Goal: Task Accomplishment & Management: Use online tool/utility

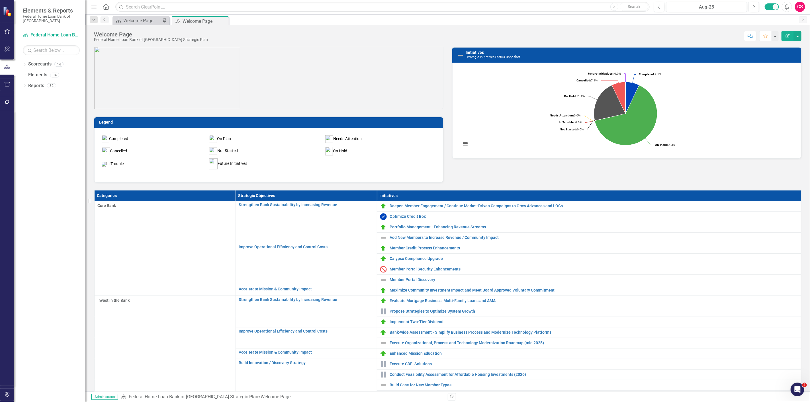
click at [3, 394] on button "button" at bounding box center [7, 395] width 13 height 12
click at [6, 98] on button "button" at bounding box center [7, 102] width 13 height 12
click at [7, 83] on icon "button" at bounding box center [7, 84] width 6 height 5
click at [42, 53] on link "HTML Exports" at bounding box center [51, 55] width 57 height 7
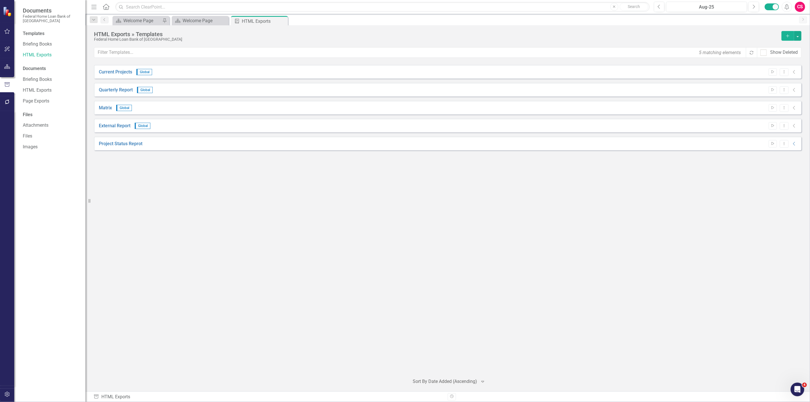
click at [785, 36] on icon "Add" at bounding box center [787, 36] width 5 height 4
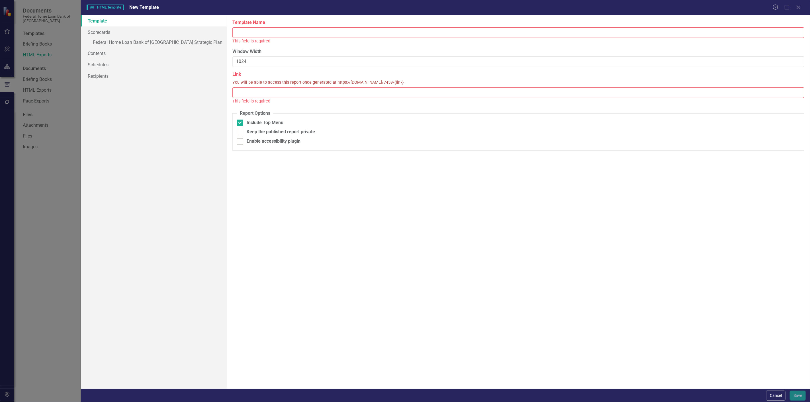
click at [252, 35] on input "Template Name" at bounding box center [518, 32] width 572 height 11
type input "Strategic Plan 2025"
click at [284, 89] on input "Link" at bounding box center [518, 86] width 572 height 11
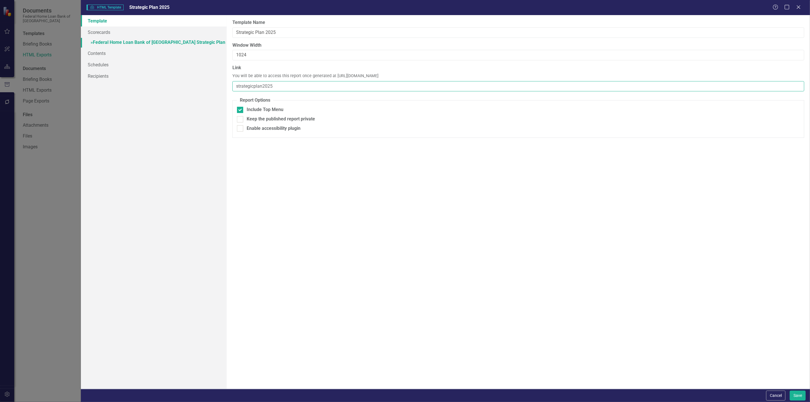
type input "strategicplan2025"
click at [214, 39] on link "» Federal Home Loan Bank of [GEOGRAPHIC_DATA] Strategic Plan" at bounding box center [154, 43] width 146 height 10
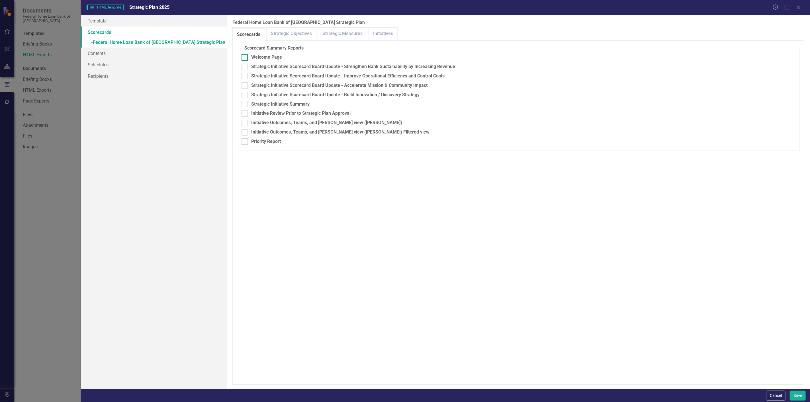
click at [253, 58] on div "Welcome Page" at bounding box center [266, 57] width 31 height 7
click at [245, 58] on input "Welcome Page" at bounding box center [244, 56] width 4 height 4
checkbox input "true"
click at [248, 69] on div "Strategic Initiative Scorecard Board Update - Strengthen Bank Sustainability by…" at bounding box center [519, 67] width 554 height 7
click at [245, 68] on input "Strategic Initiative Scorecard Board Update - Strengthen Bank Sustainability by…" at bounding box center [244, 66] width 4 height 4
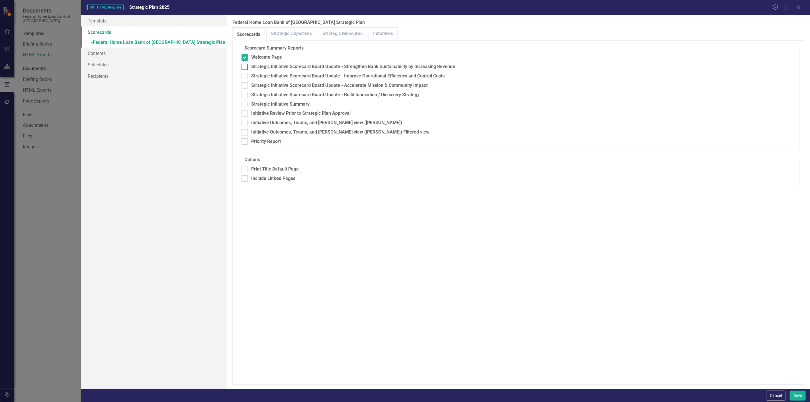
checkbox input "true"
click at [243, 79] on div at bounding box center [245, 76] width 6 height 6
click at [243, 77] on input "Strategic Initiative Scorecard Board Update - Improve Operational Efficiency an…" at bounding box center [244, 75] width 4 height 4
checkbox input "true"
click at [243, 88] on div at bounding box center [245, 85] width 6 height 6
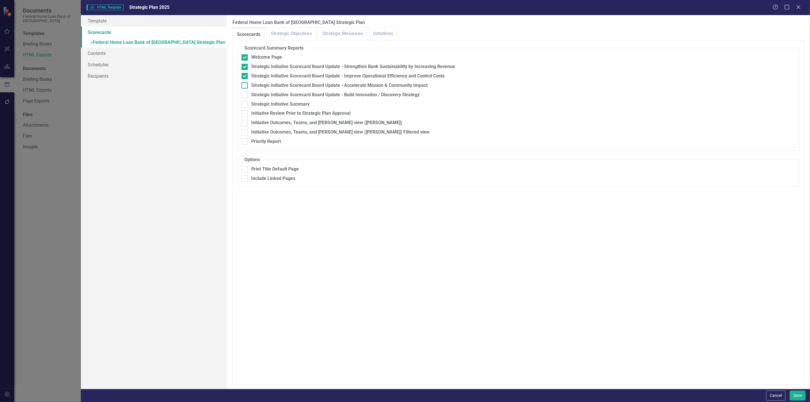
click at [243, 86] on input "Strategic Initiative Scorecard Board Update - Accelerate Mission & Community Im…" at bounding box center [244, 84] width 4 height 4
checkbox input "true"
click at [247, 97] on div at bounding box center [245, 95] width 6 height 6
click at [245, 95] on input "Strategic Initiative Scorecard Board Update - Build Innovation / Discovery Stra…" at bounding box center [244, 94] width 4 height 4
checkbox input "true"
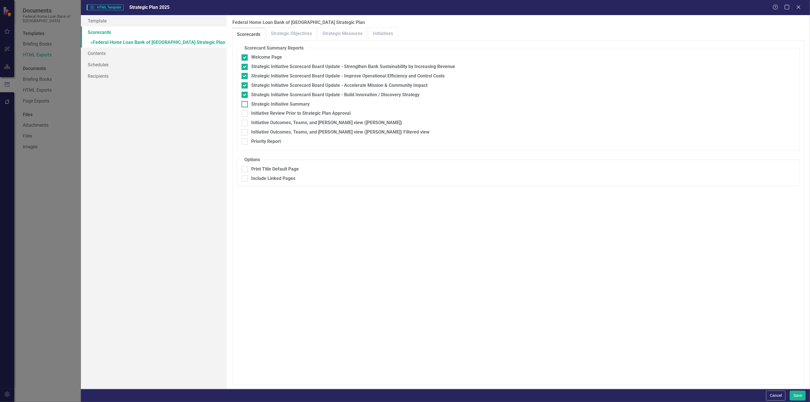
click at [247, 103] on div at bounding box center [245, 104] width 6 height 6
click at [245, 103] on input "Strategic Initiative Summary" at bounding box center [244, 103] width 4 height 4
checkbox input "true"
drag, startPoint x: 243, startPoint y: 113, endPoint x: 249, endPoint y: 123, distance: 11.3
click at [244, 113] on input "Initiative Review Prior to Strategic Plan Approval" at bounding box center [244, 113] width 4 height 4
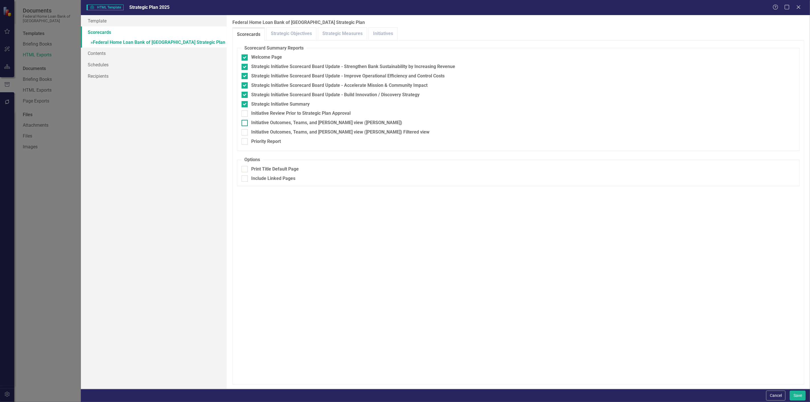
checkbox input "true"
click at [249, 123] on div "Initiative Outcomes, Teams, and [PERSON_NAME] view ([PERSON_NAME])" at bounding box center [519, 123] width 554 height 7
click at [245, 123] on input "Initiative Outcomes, Teams, and [PERSON_NAME] view ([PERSON_NAME])" at bounding box center [244, 122] width 4 height 4
checkbox input "true"
click at [252, 133] on div "Initiative Outcomes, Teams, and [PERSON_NAME] view ([PERSON_NAME]) Filtered view" at bounding box center [340, 132] width 178 height 7
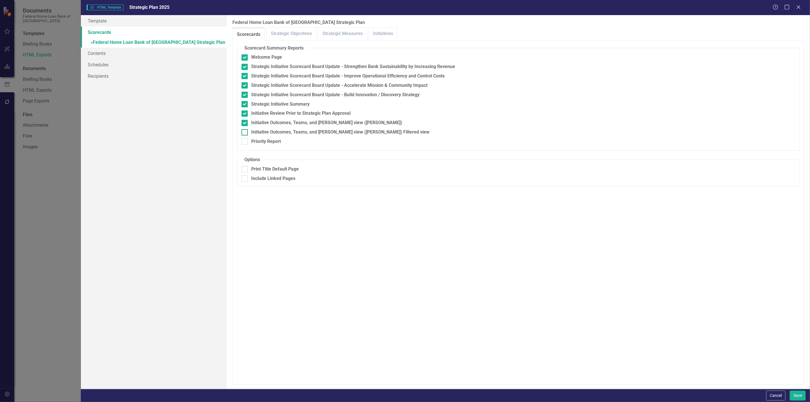
click at [245, 133] on input "Initiative Outcomes, Teams, and [PERSON_NAME] view ([PERSON_NAME]) Filtered view" at bounding box center [244, 131] width 4 height 4
checkbox input "true"
click at [251, 141] on div "Priority Report" at bounding box center [519, 141] width 554 height 7
click at [245, 141] on input "Priority Report" at bounding box center [244, 140] width 4 height 4
checkbox input "true"
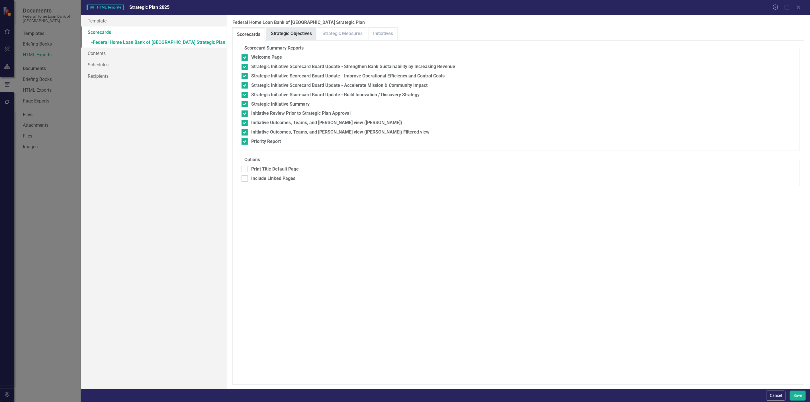
click at [296, 32] on link "Strategic Objectives" at bounding box center [292, 34] width 50 height 12
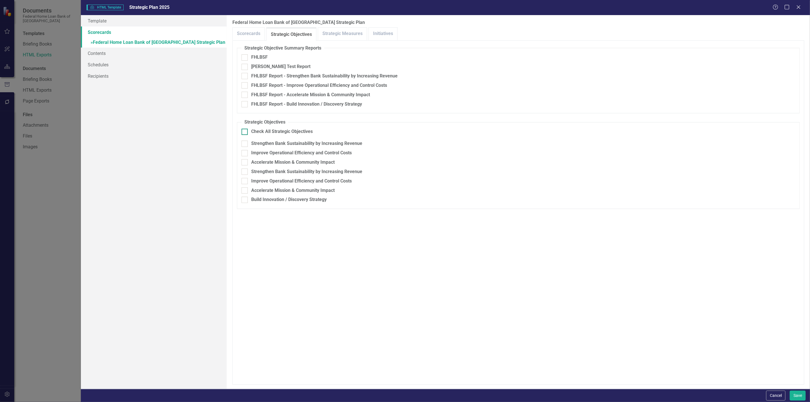
click at [263, 133] on div "Check All Strategic Objectives" at bounding box center [282, 131] width 62 height 7
click at [245, 132] on input "Check All Strategic Objectives" at bounding box center [244, 131] width 4 height 4
checkbox input "true"
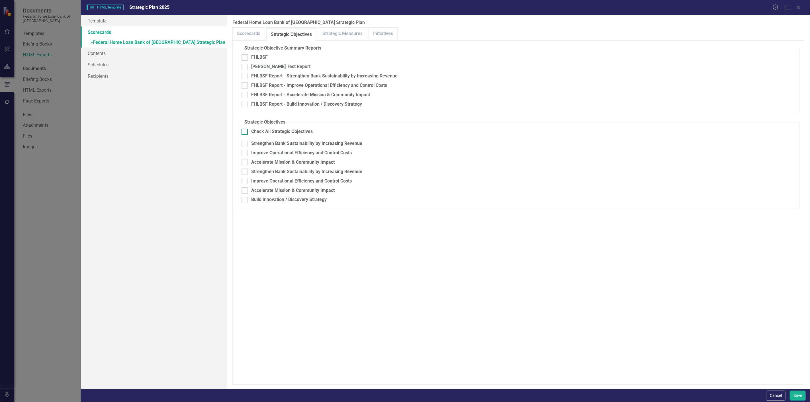
checkbox input "true"
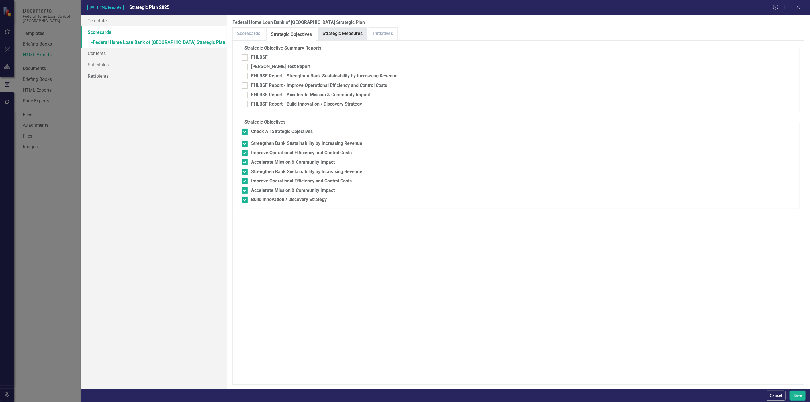
click at [330, 35] on link "Strategic Measures" at bounding box center [342, 34] width 49 height 12
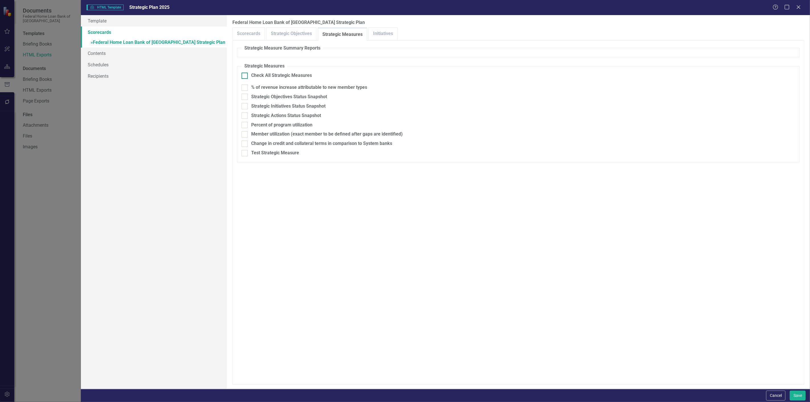
click at [261, 75] on div "Check All Strategic Measures" at bounding box center [281, 75] width 61 height 7
click at [245, 75] on input "Check All Strategic Measures" at bounding box center [244, 75] width 4 height 4
checkbox input "true"
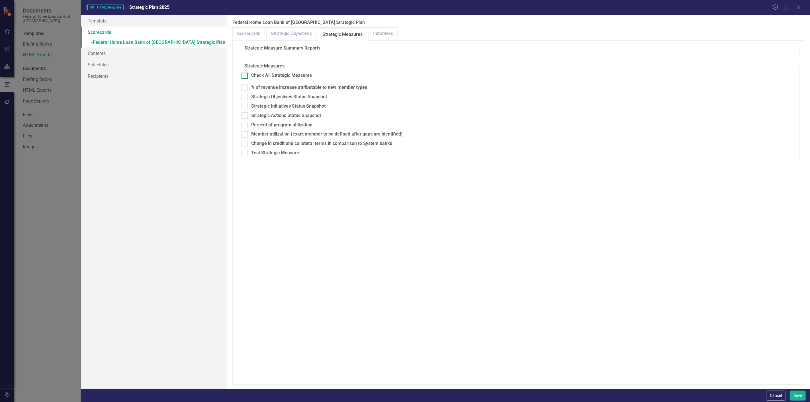
checkbox input "true"
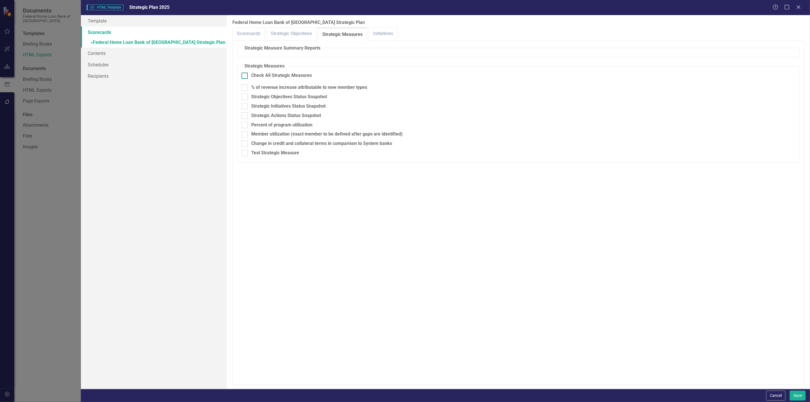
checkbox input "true"
click at [387, 30] on link "Initiatives" at bounding box center [383, 34] width 28 height 12
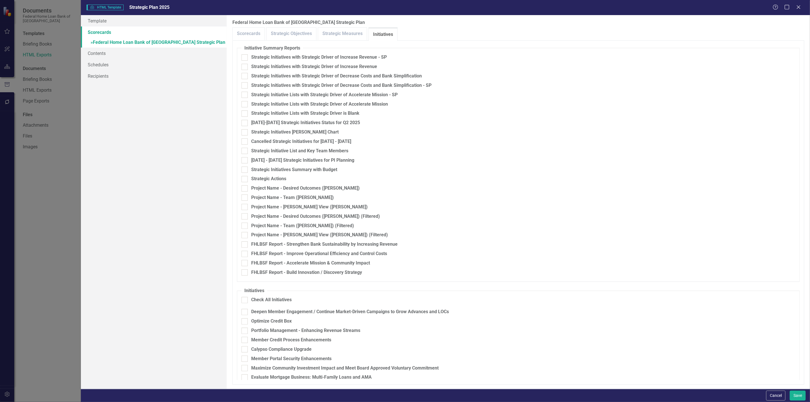
click at [270, 293] on fieldset "Initiatives Check All Initiatives Deepen Member Engagement / Continue Market-Dr…" at bounding box center [518, 389] width 563 height 202
click at [260, 301] on div "Check All Initiatives" at bounding box center [271, 300] width 40 height 7
click at [245, 301] on input "Check All Initiatives" at bounding box center [244, 299] width 4 height 4
checkbox input "true"
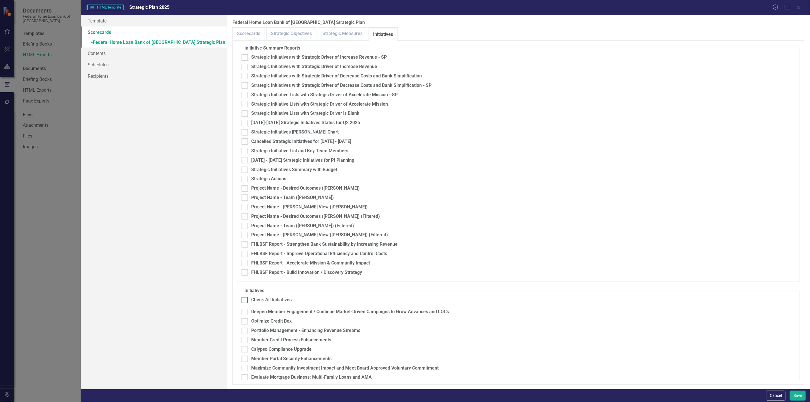
checkbox input "true"
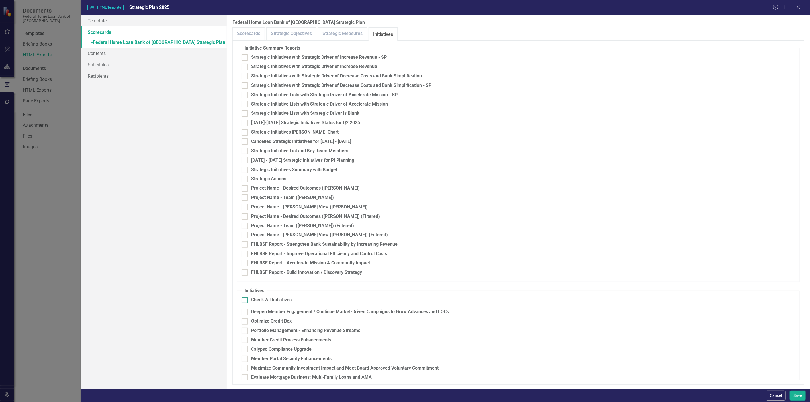
checkbox input "true"
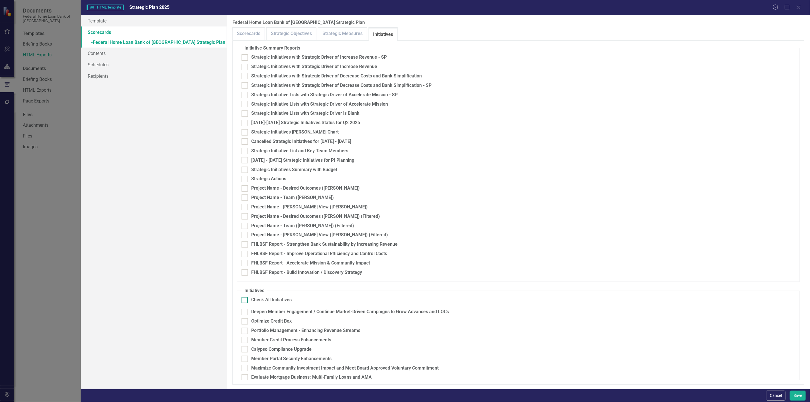
checkbox input "true"
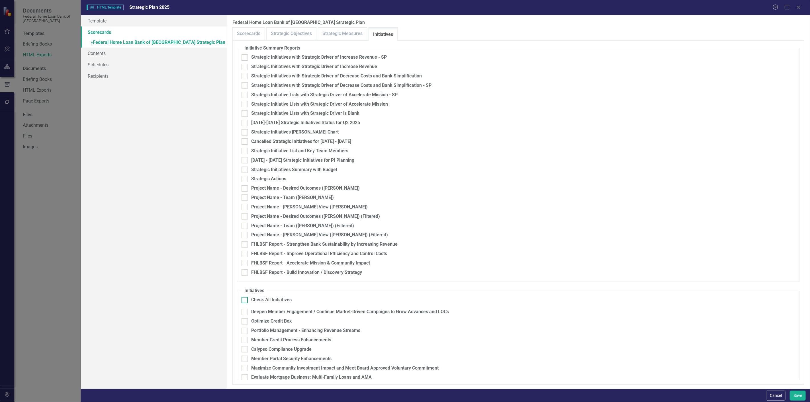
checkbox input "true"
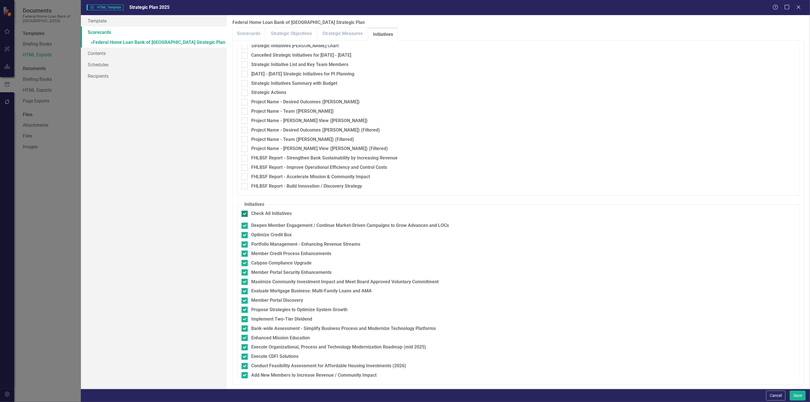
scroll to position [110, 0]
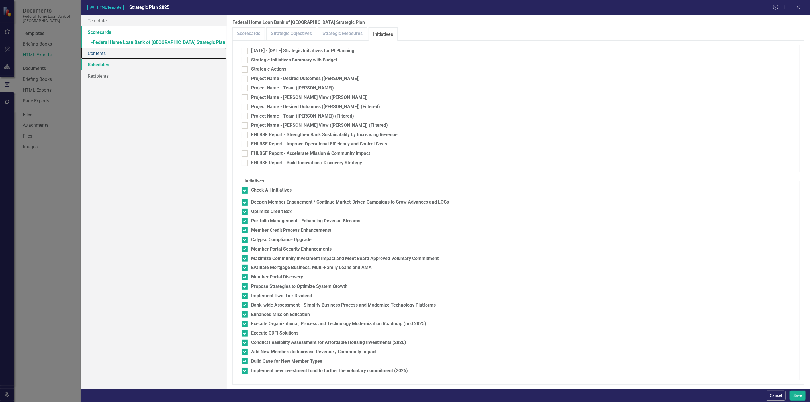
drag, startPoint x: 139, startPoint y: 50, endPoint x: 175, endPoint y: 60, distance: 37.6
click at [139, 50] on link "Contents" at bounding box center [154, 53] width 146 height 11
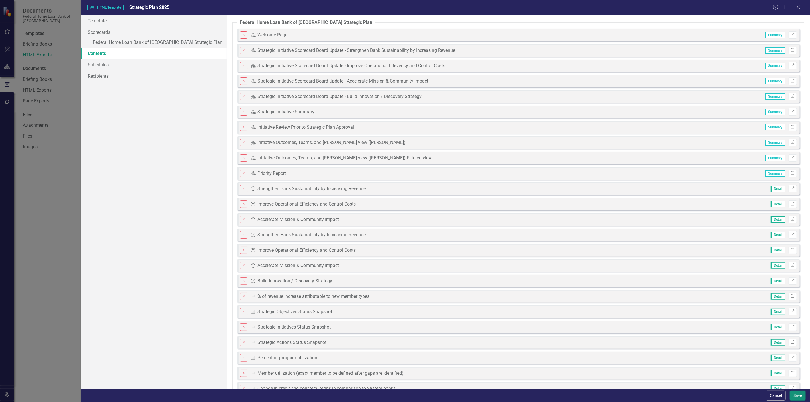
click at [801, 399] on button "Save" at bounding box center [798, 396] width 16 height 10
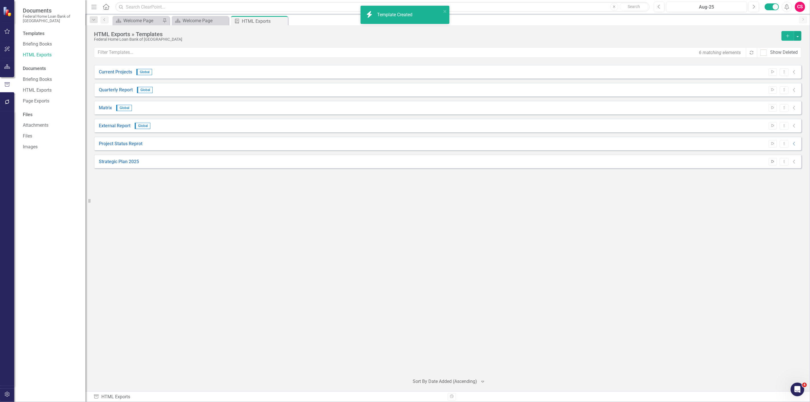
click at [770, 160] on button "Start" at bounding box center [773, 161] width 8 height 7
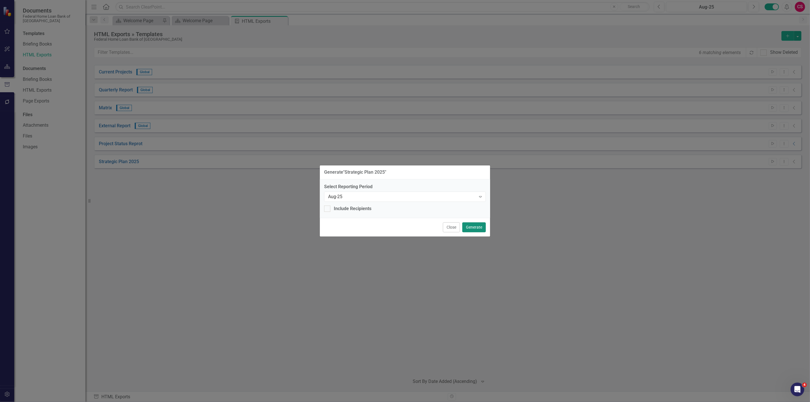
click at [472, 230] on button "Generate" at bounding box center [474, 228] width 24 height 10
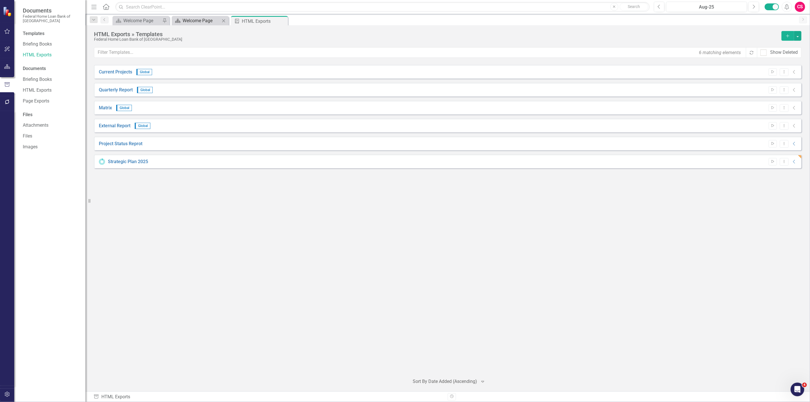
click at [205, 19] on div "Welcome Page" at bounding box center [202, 20] width 38 height 7
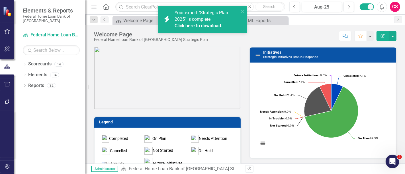
click at [246, 10] on div "icon.bolt Your export "Strategic Plan 2025" is complete. Click here to download." at bounding box center [202, 20] width 89 height 28
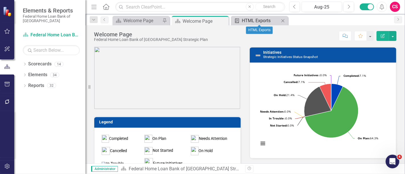
click at [258, 22] on div "HTML Exports" at bounding box center [261, 20] width 38 height 7
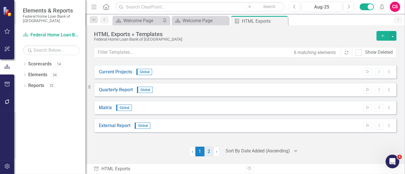
click at [207, 151] on link "2" at bounding box center [209, 152] width 9 height 10
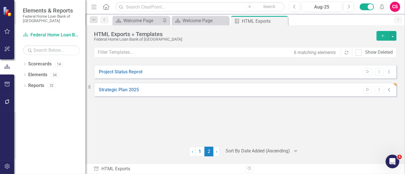
click at [388, 89] on icon at bounding box center [389, 90] width 2 height 4
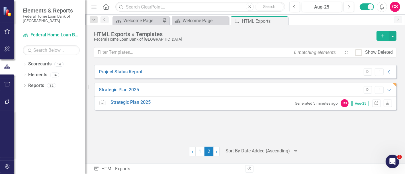
click at [378, 103] on icon "Link" at bounding box center [376, 103] width 4 height 3
click at [9, 166] on icon "button" at bounding box center [7, 166] width 6 height 5
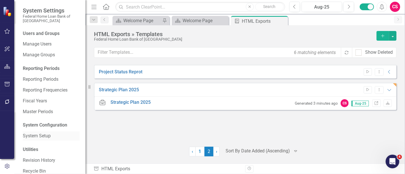
click at [38, 138] on link "System Setup" at bounding box center [51, 136] width 57 height 7
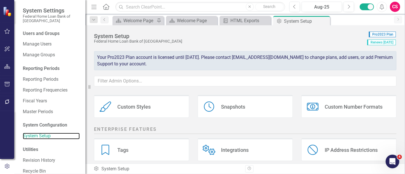
scroll to position [136, 0]
click at [264, 112] on div "Snapshots Snapshots" at bounding box center [245, 106] width 95 height 23
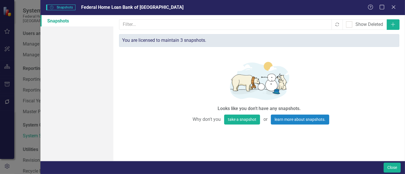
click at [393, 30] on div "ClearPoint Snapshots allow you to take a read-only copy of your complete accoun…" at bounding box center [259, 88] width 292 height 146
click at [393, 26] on icon "Add" at bounding box center [393, 24] width 6 height 5
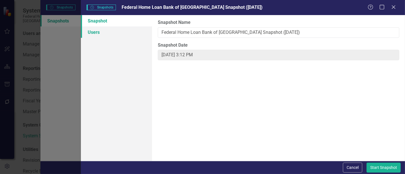
click at [115, 33] on link "Users" at bounding box center [116, 31] width 71 height 11
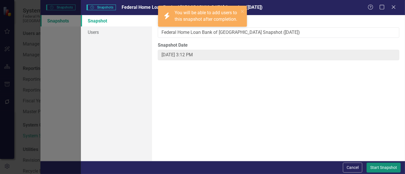
click at [386, 172] on button "Start Snapshot" at bounding box center [384, 168] width 34 height 10
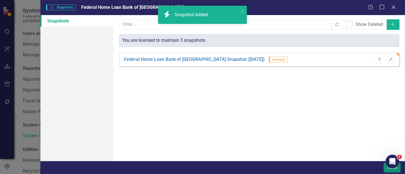
click at [385, 171] on button "Close" at bounding box center [392, 168] width 17 height 10
